Goal: Information Seeking & Learning: Learn about a topic

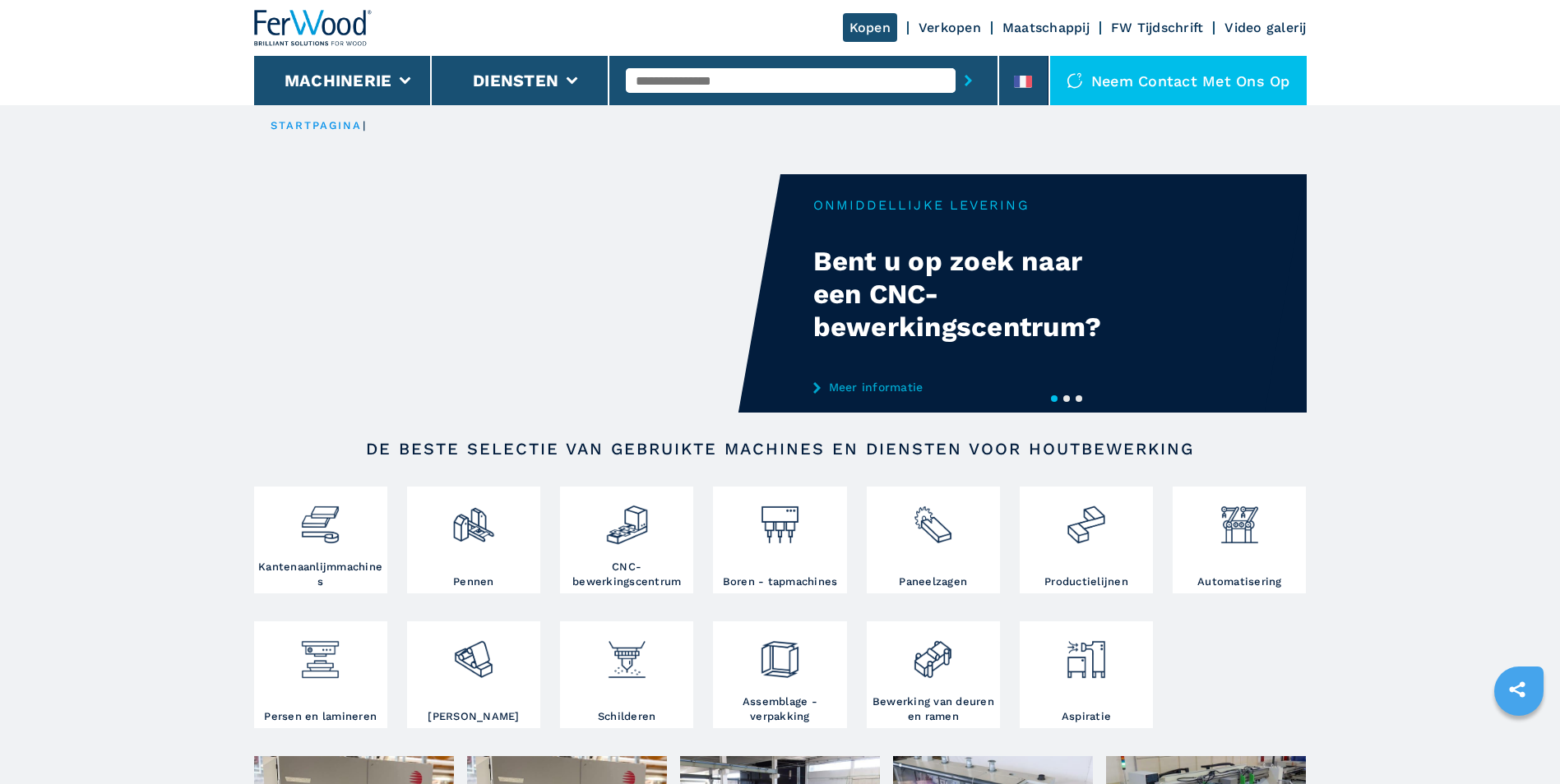
click at [1253, 101] on div "Neem contact met ons op" at bounding box center [1178, 80] width 256 height 49
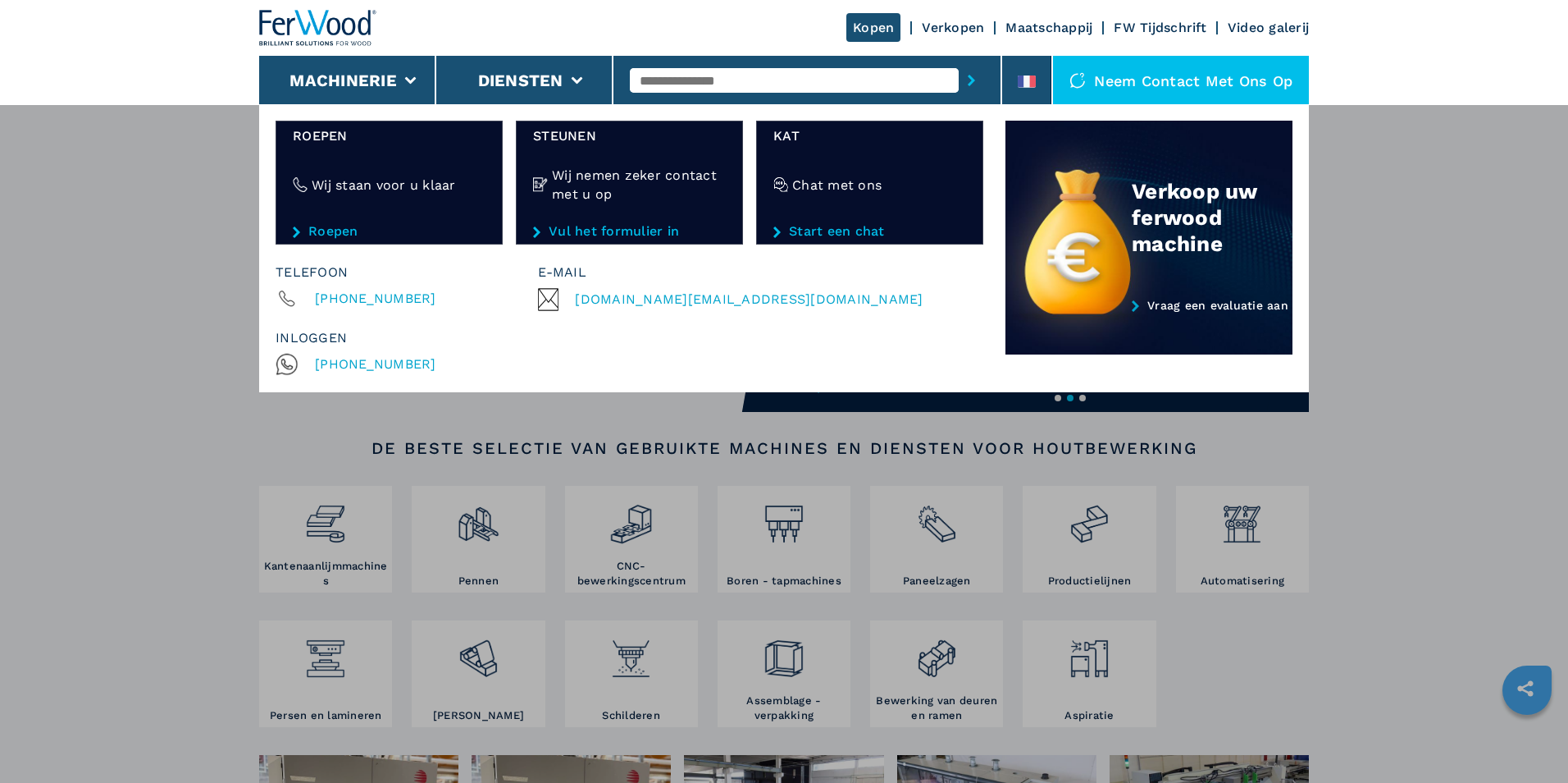
drag, startPoint x: 1530, startPoint y: 675, endPoint x: 1518, endPoint y: 696, distance: 24.2
click at [1519, 690] on div "Machines Plaqueuses de chant Tenonneuses Centre d'usinage cnc Perceuses - touri…" at bounding box center [784, 495] width 1568 height 783
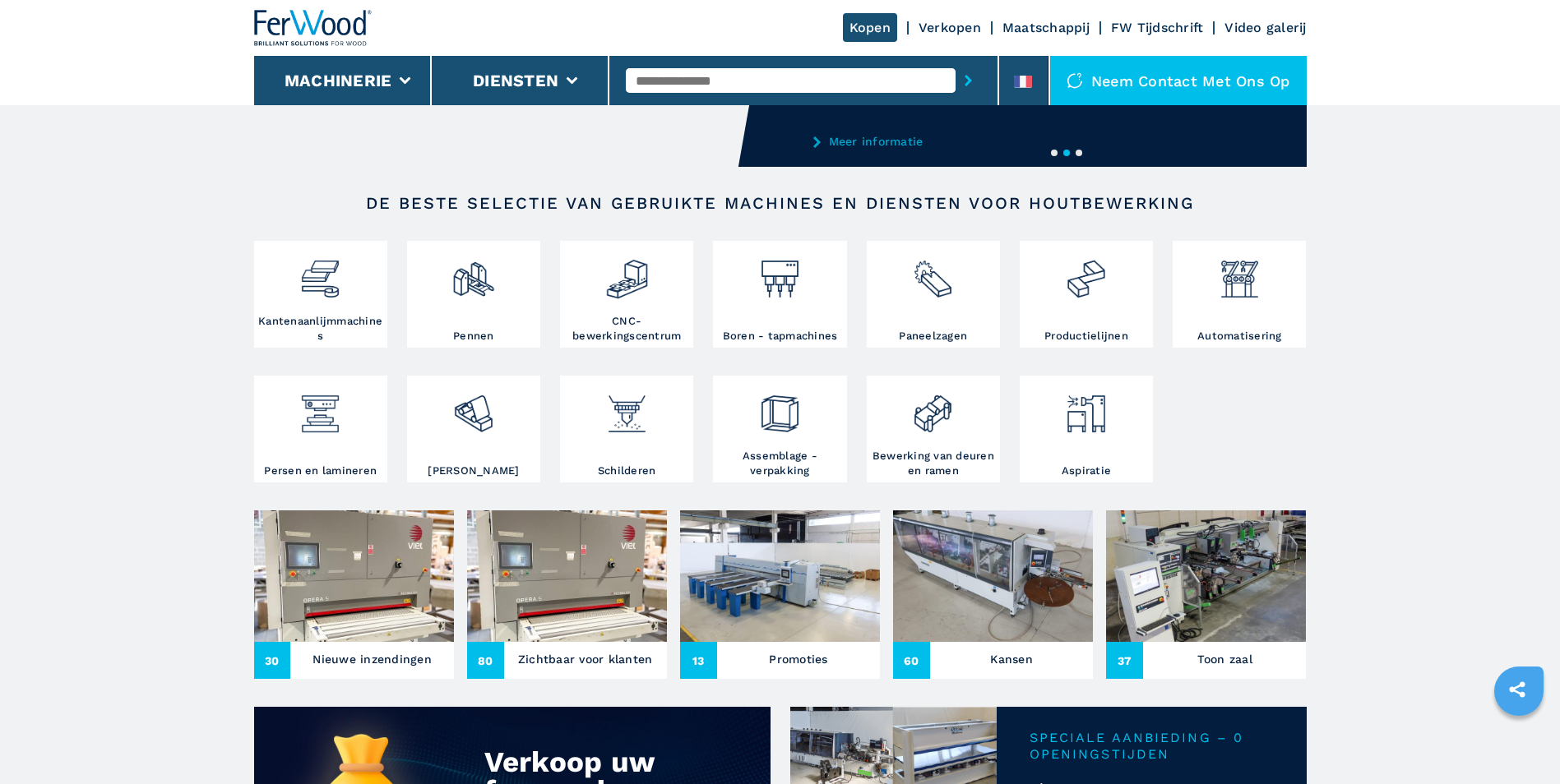
scroll to position [247, 0]
click at [756, 658] on div "Promoties" at bounding box center [798, 659] width 162 height 25
click at [782, 661] on h3 "Promoties" at bounding box center [798, 658] width 58 height 23
click at [782, 660] on h3 "Promoties" at bounding box center [798, 658] width 58 height 23
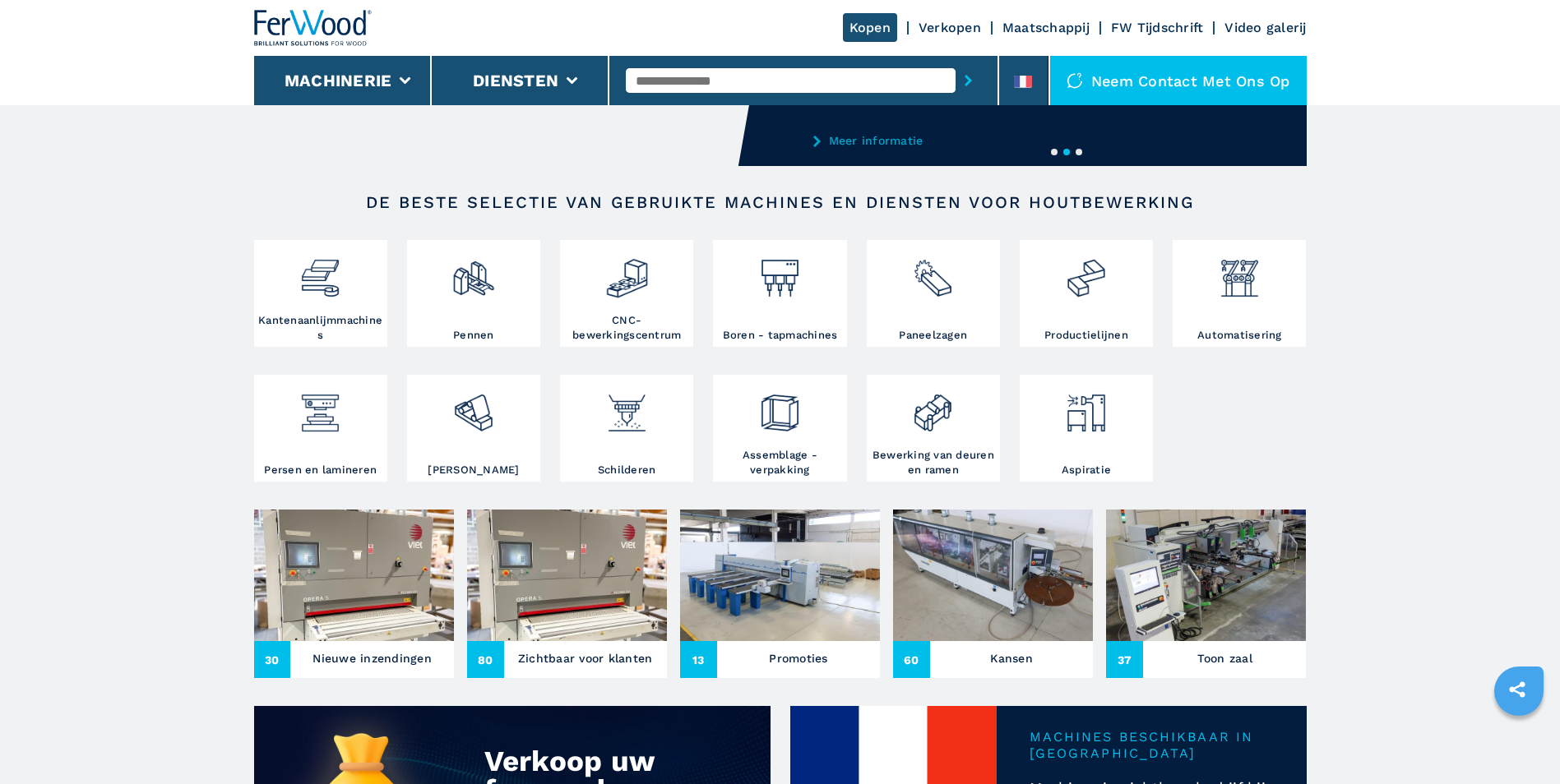
click at [730, 641] on div "13 Promoties" at bounding box center [780, 659] width 200 height 37
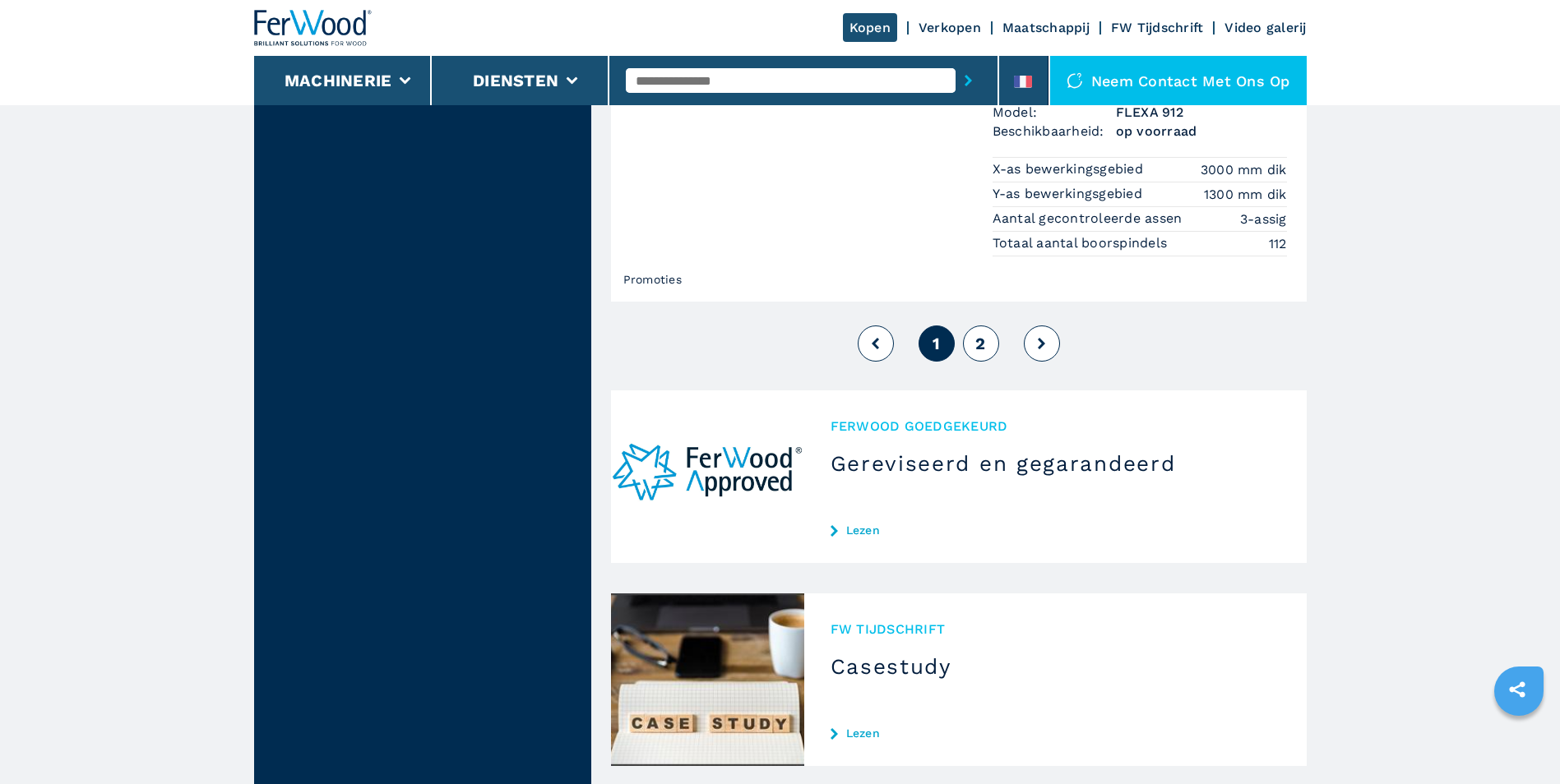
scroll to position [4186, 0]
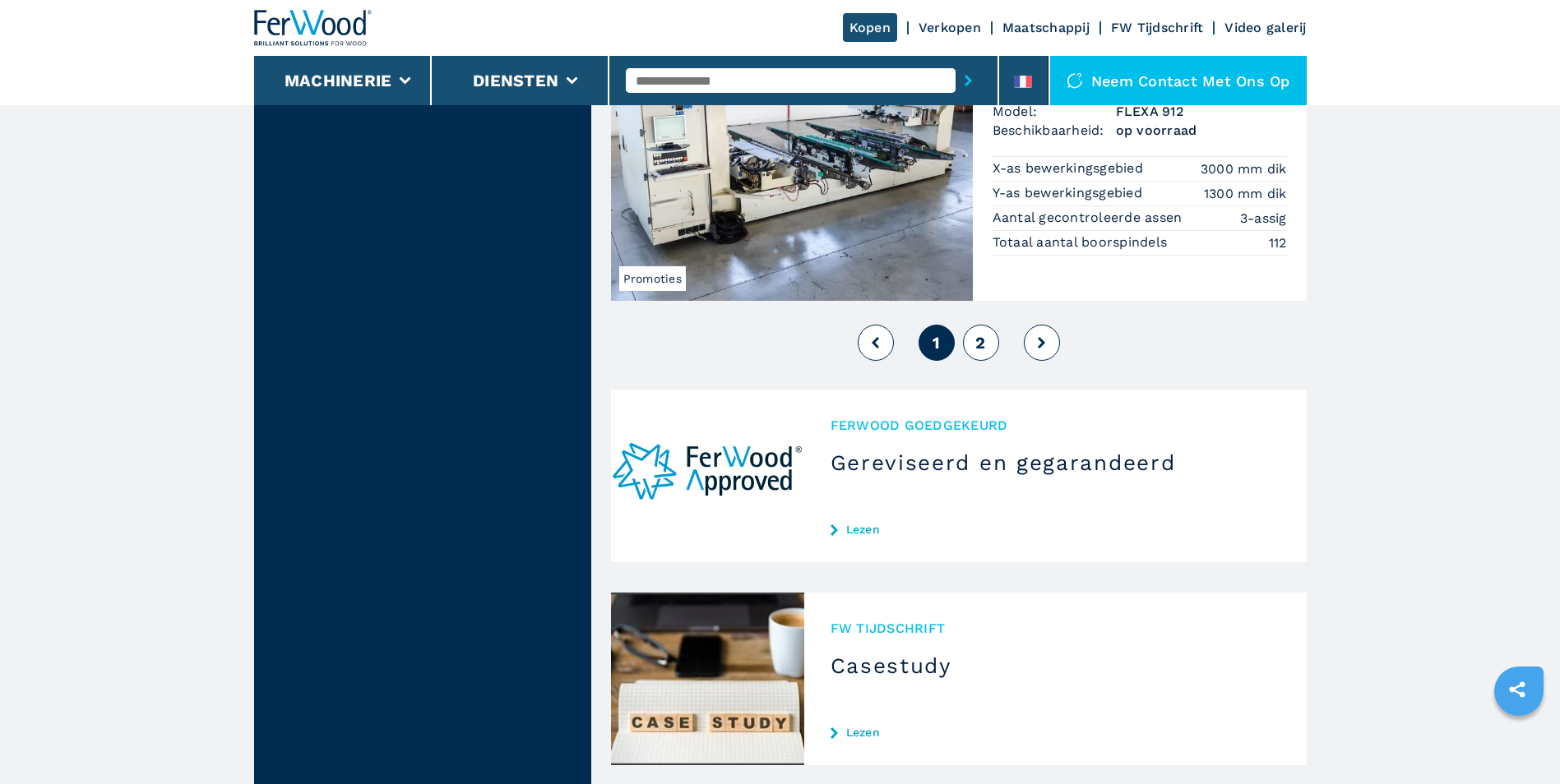
click at [981, 340] on span "2" at bounding box center [980, 342] width 10 height 19
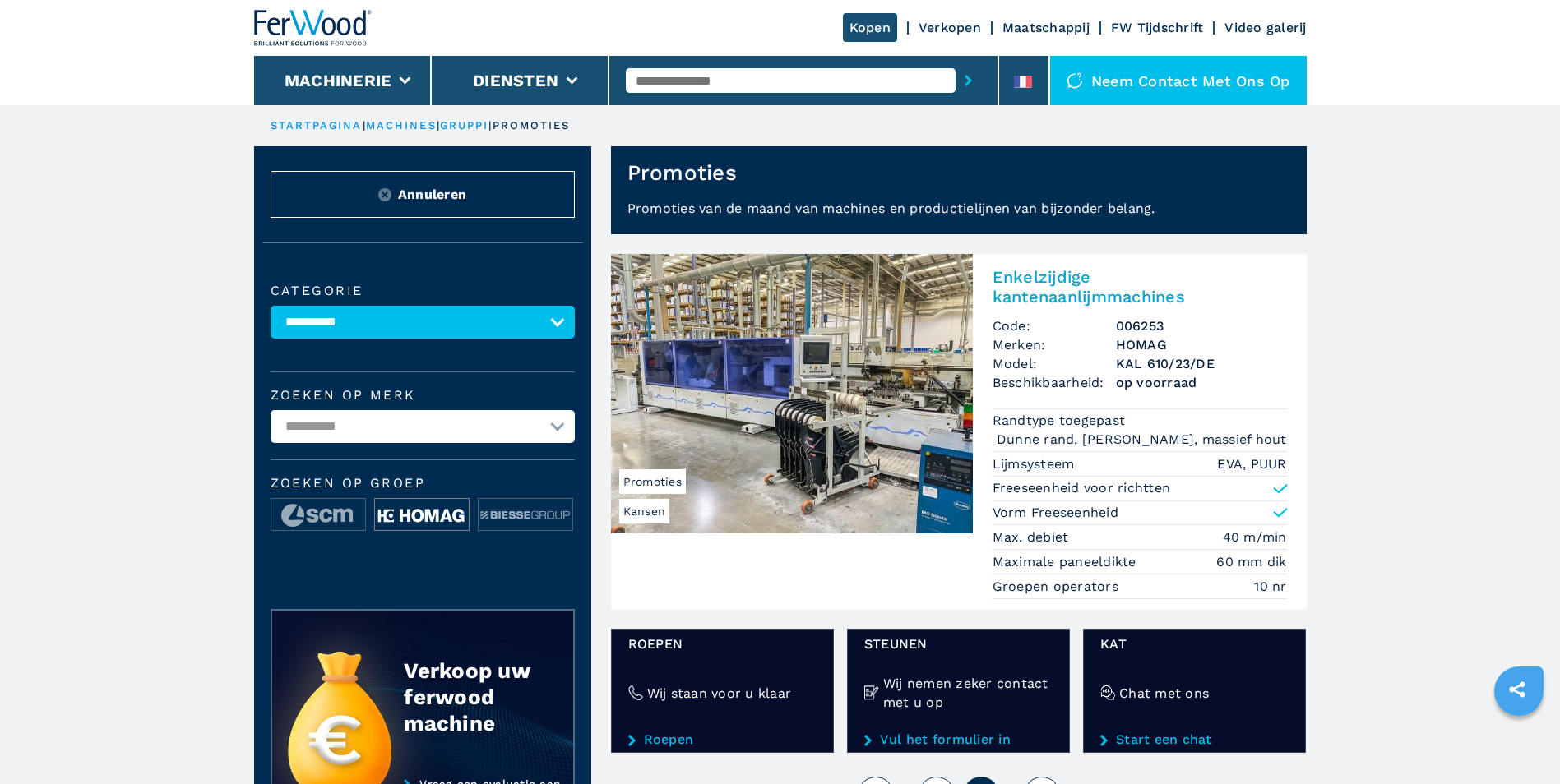
click at [419, 509] on img at bounding box center [422, 515] width 94 height 33
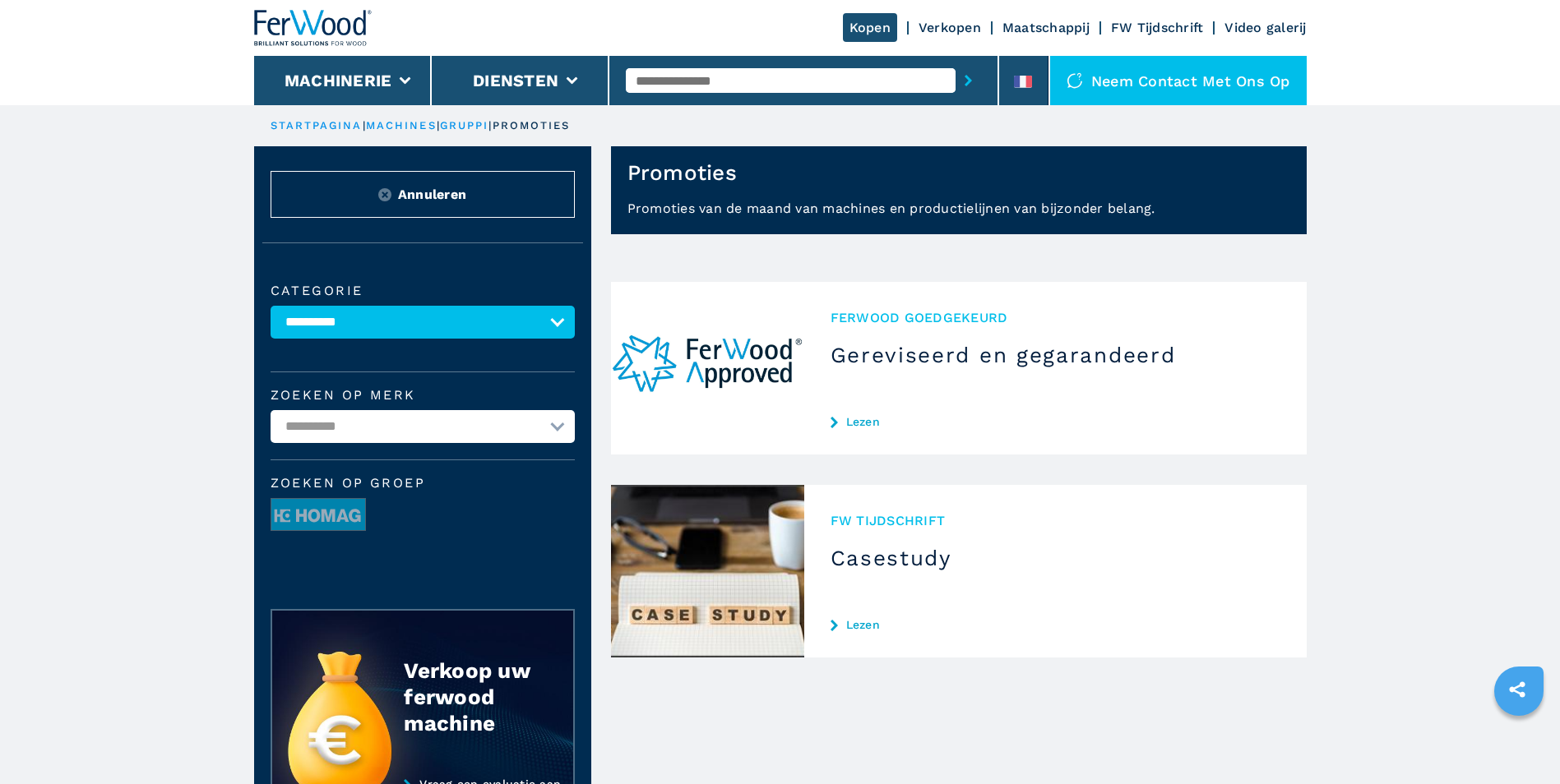
click at [865, 417] on font "Lezen" at bounding box center [863, 421] width 34 height 12
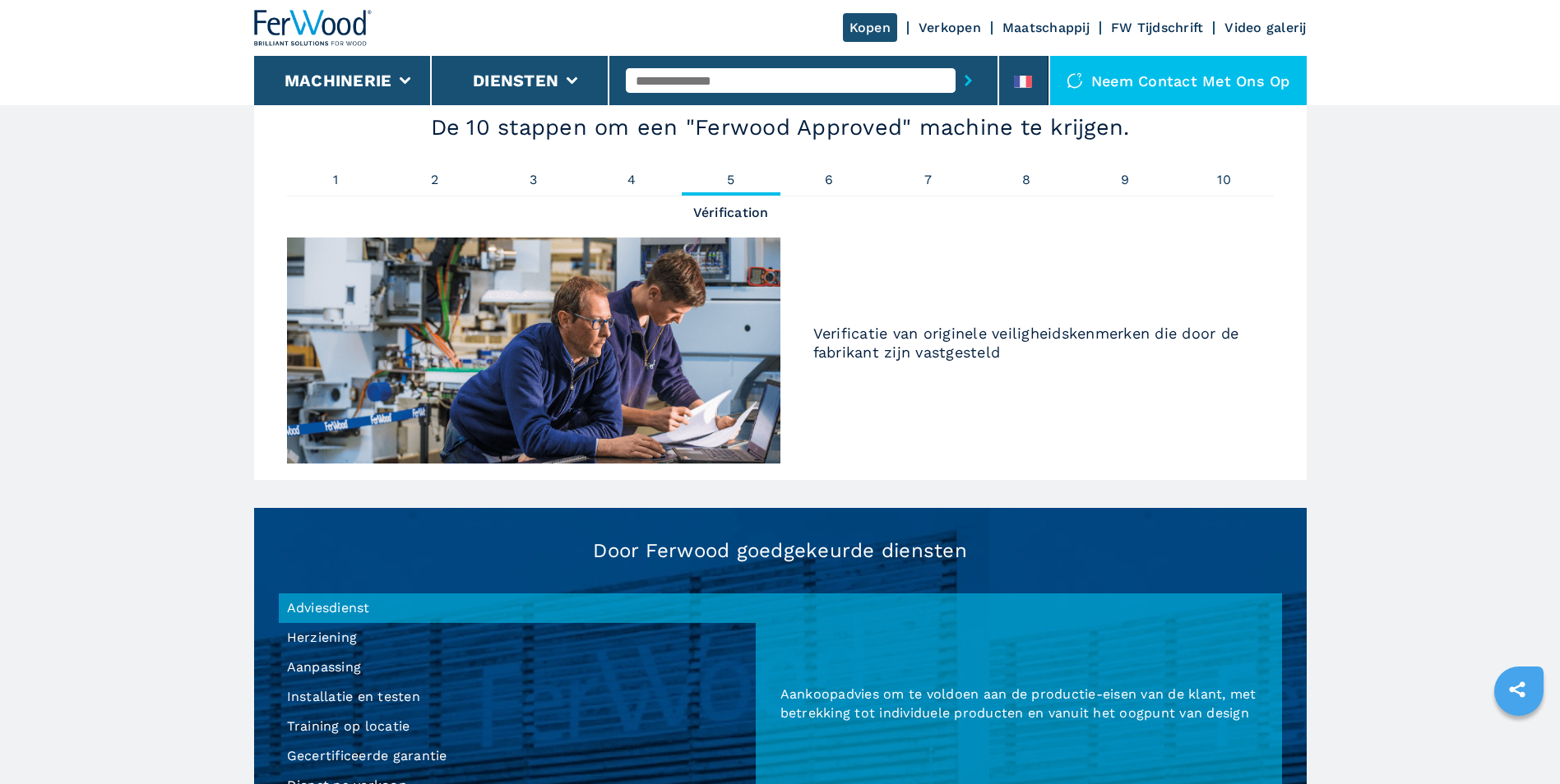
scroll to position [1082, 0]
